Goal: Find contact information: Find contact information

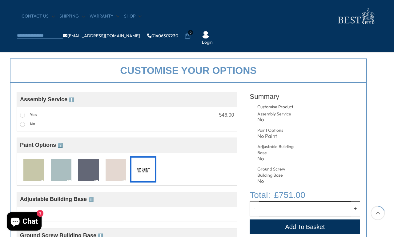
scroll to position [203, 9]
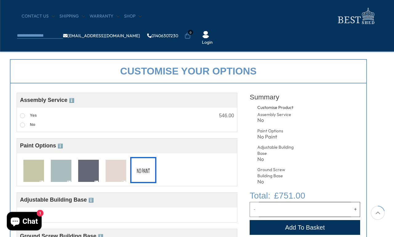
click at [21, 115] on span at bounding box center [22, 115] width 5 height 5
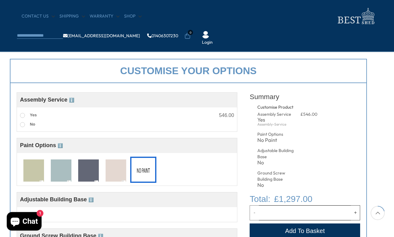
click at [21, 125] on span at bounding box center [22, 124] width 5 height 5
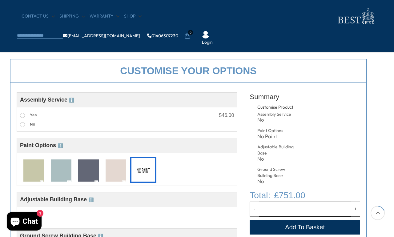
click at [21, 114] on span at bounding box center [22, 115] width 5 height 5
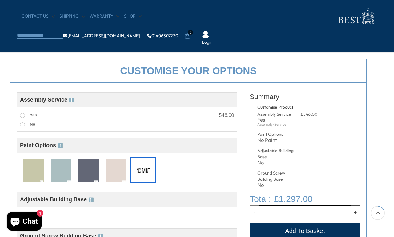
click at [22, 125] on span at bounding box center [22, 124] width 5 height 5
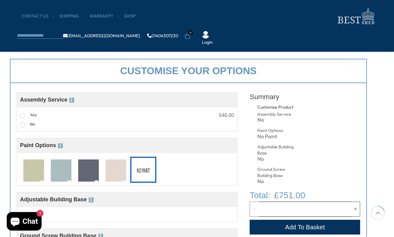
click at [34, 171] on img at bounding box center [33, 170] width 21 height 23
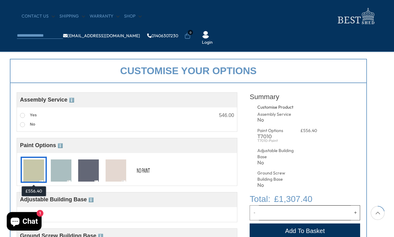
click at [64, 168] on img at bounding box center [61, 170] width 21 height 23
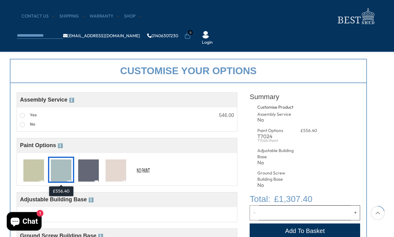
click at [86, 169] on img at bounding box center [88, 170] width 21 height 23
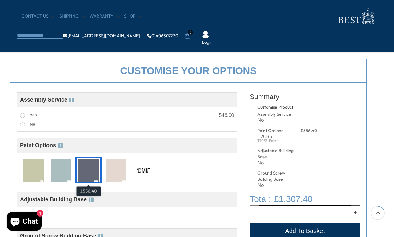
click at [116, 173] on img at bounding box center [116, 170] width 21 height 23
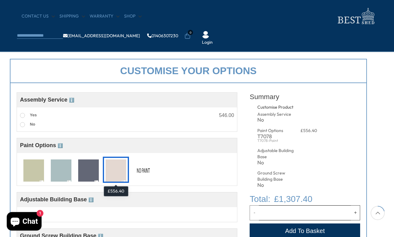
click at [141, 168] on img at bounding box center [143, 170] width 21 height 23
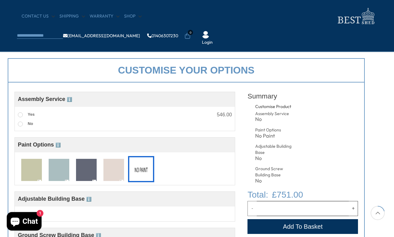
scroll to position [204, 11]
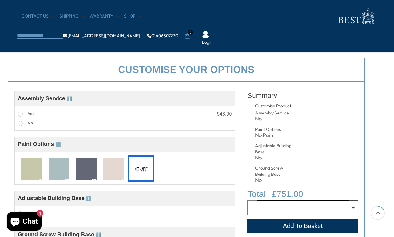
click at [83, 169] on img at bounding box center [86, 169] width 21 height 23
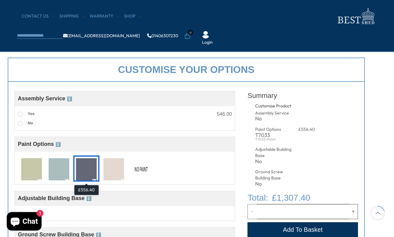
click at [138, 171] on img at bounding box center [141, 169] width 21 height 23
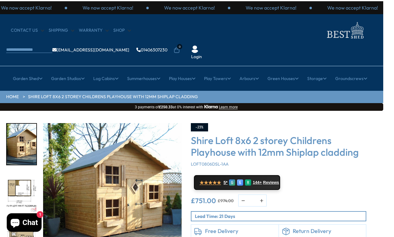
scroll to position [0, 11]
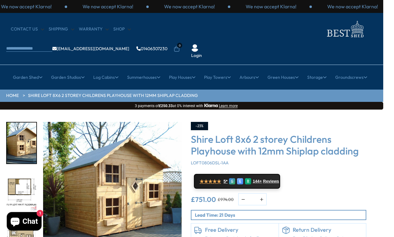
click at [18, 219] on img "3 / 11" at bounding box center [22, 239] width 30 height 41
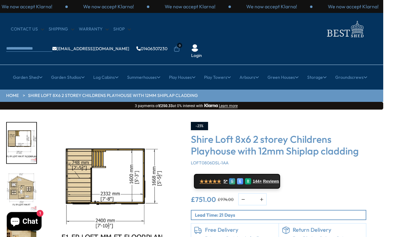
click at [18, 122] on img "2 / 11" at bounding box center [22, 142] width 30 height 41
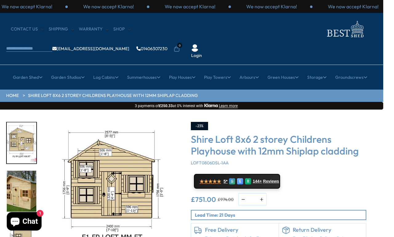
click at [18, 171] on img "4 / 11" at bounding box center [22, 191] width 30 height 41
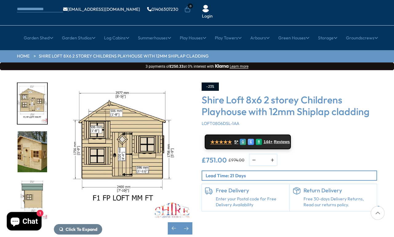
scroll to position [40, 0]
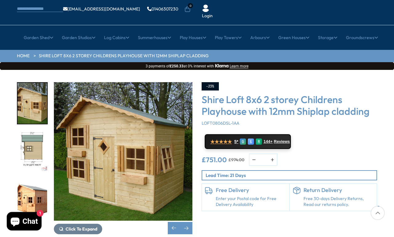
click at [27, 134] on img "5 / 11" at bounding box center [33, 151] width 30 height 41
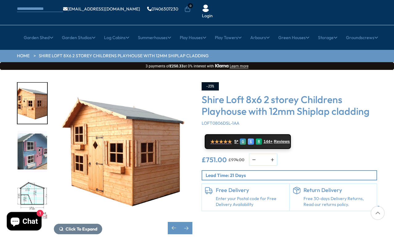
click at [26, 179] on div at bounding box center [35, 151] width 37 height 138
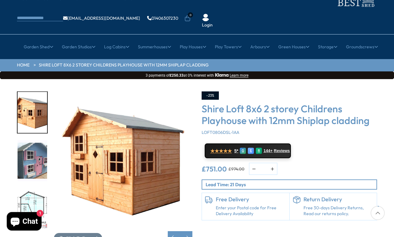
scroll to position [31, 0]
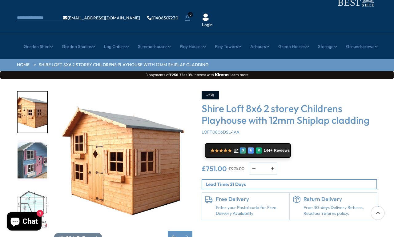
click at [29, 188] on img "8 / 11" at bounding box center [33, 208] width 30 height 41
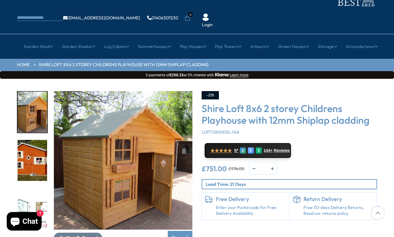
click at [25, 184] on div at bounding box center [35, 160] width 37 height 138
click at [29, 140] on img "10 / 11" at bounding box center [33, 160] width 30 height 41
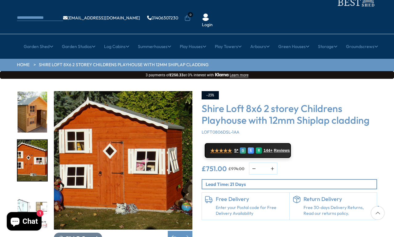
click at [370, 140] on div "-23% Shire Loft 8x6 2 storey Childrens Playhouse with 12mm Shiplap cladding LOF…" at bounding box center [289, 155] width 175 height 129
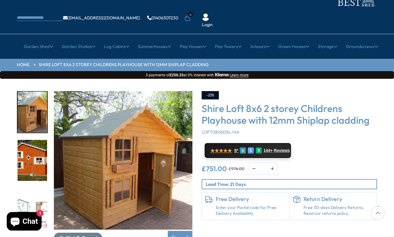
click at [28, 96] on img "9 / 11" at bounding box center [33, 112] width 30 height 41
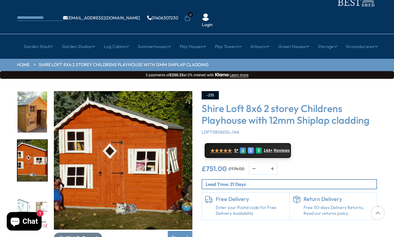
click at [26, 140] on img "10 / 11" at bounding box center [33, 160] width 30 height 41
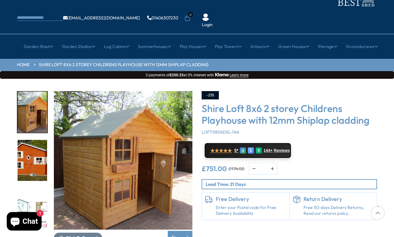
click at [31, 97] on img "9 / 11" at bounding box center [33, 112] width 30 height 41
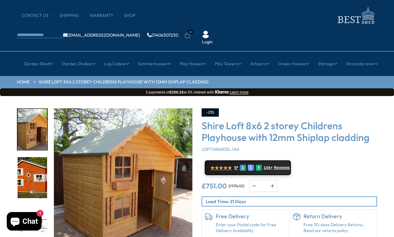
scroll to position [0, 0]
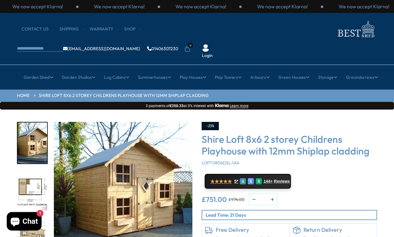
click at [33, 29] on link "CONTACT US" at bounding box center [38, 29] width 33 height 6
